Goal: Transaction & Acquisition: Obtain resource

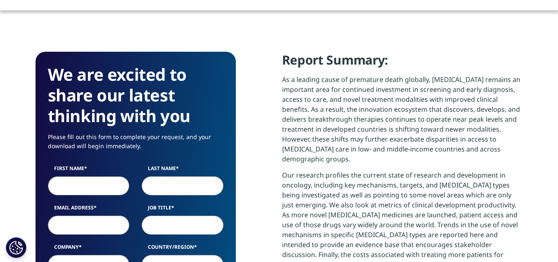
click at [74, 184] on input "First Name" at bounding box center [89, 185] width 82 height 19
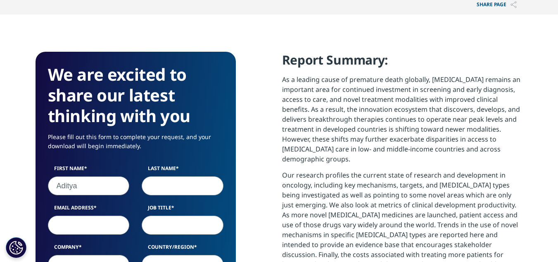
type input "Aditya"
type input "Singh"
type input "aditya.singh3@evalueserve.com"
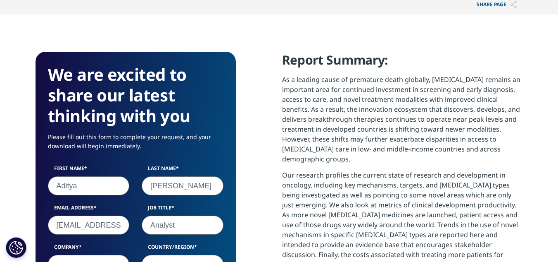
type input "Analyst"
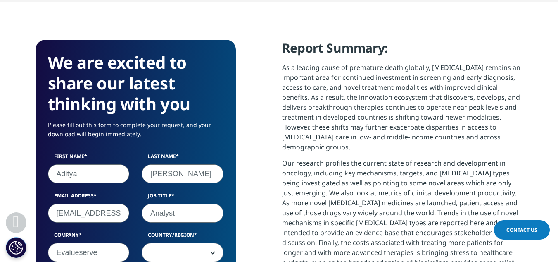
type input "Evalueserve"
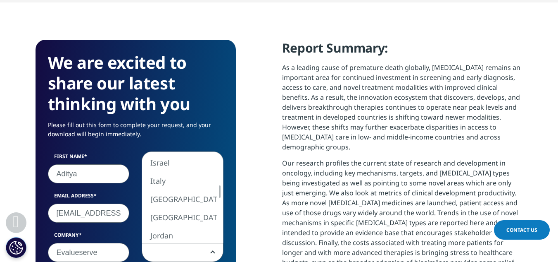
select select "India"
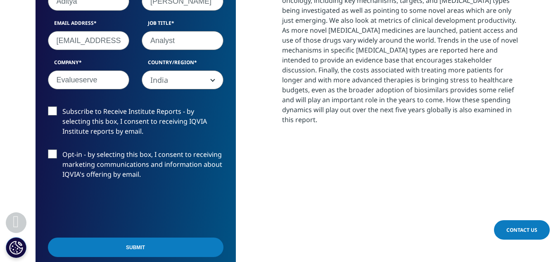
scroll to position [494, 0]
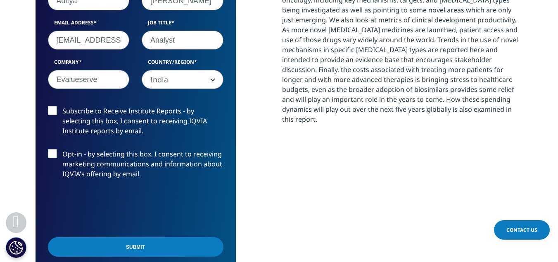
click at [113, 240] on input "Submit" at bounding box center [136, 246] width 176 height 19
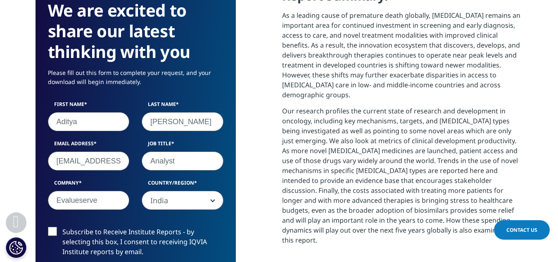
scroll to position [243, 488]
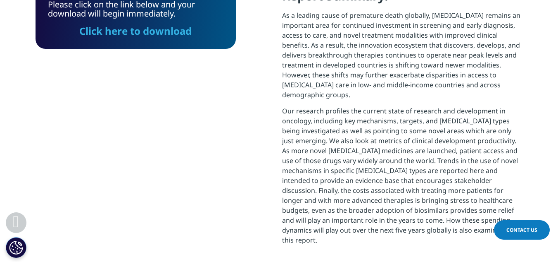
drag, startPoint x: 150, startPoint y: 33, endPoint x: 178, endPoint y: 93, distance: 66.0
click at [150, 33] on link "Click here to download" at bounding box center [135, 31] width 112 height 14
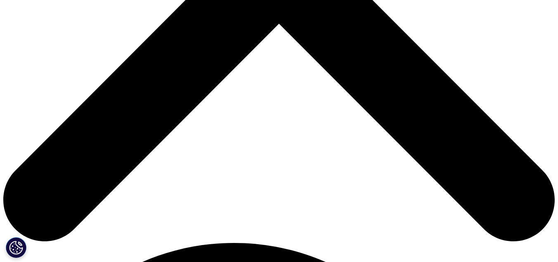
scroll to position [340, 0]
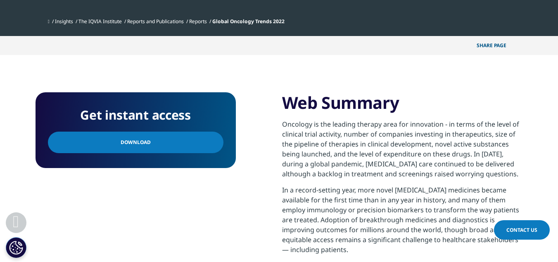
scroll to position [277, 0]
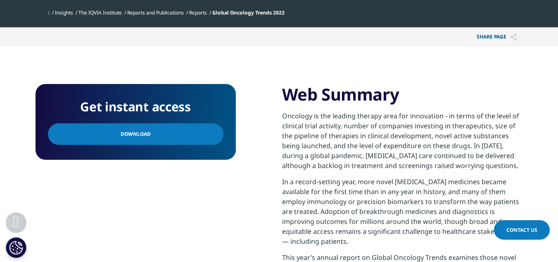
click at [174, 139] on link "Download" at bounding box center [136, 133] width 176 height 21
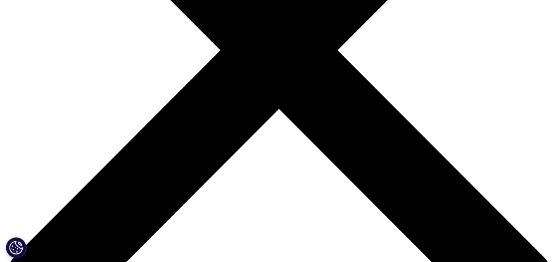
scroll to position [242, 0]
